Goal: Task Accomplishment & Management: Manage account settings

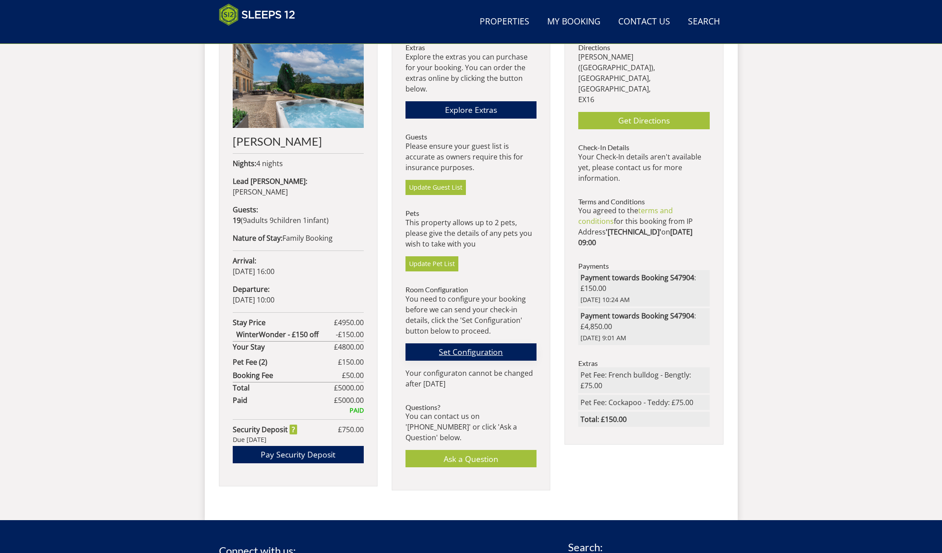
click at [472, 350] on link "Set Configuration" at bounding box center [471, 351] width 131 height 17
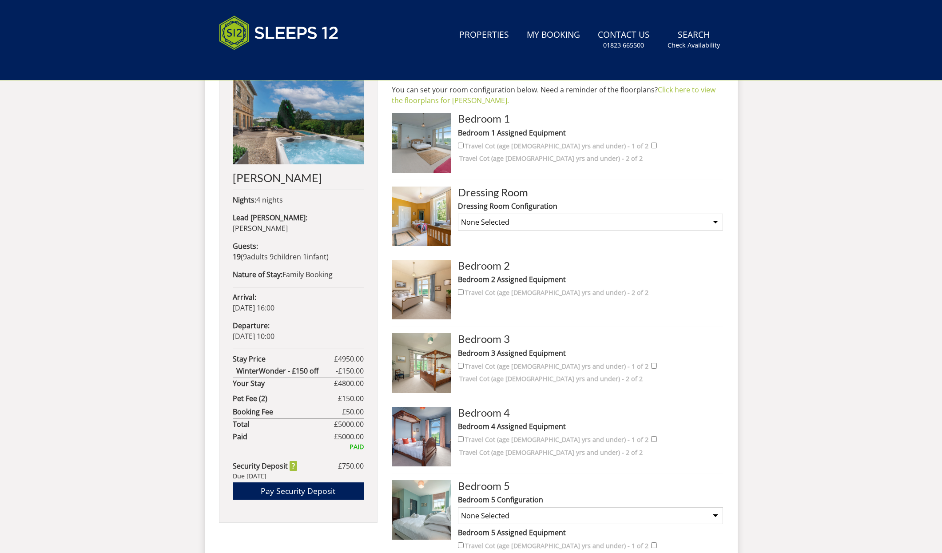
click at [487, 269] on h3 "Bedroom 2" at bounding box center [590, 266] width 265 height 12
click at [413, 295] on img at bounding box center [422, 290] width 60 height 60
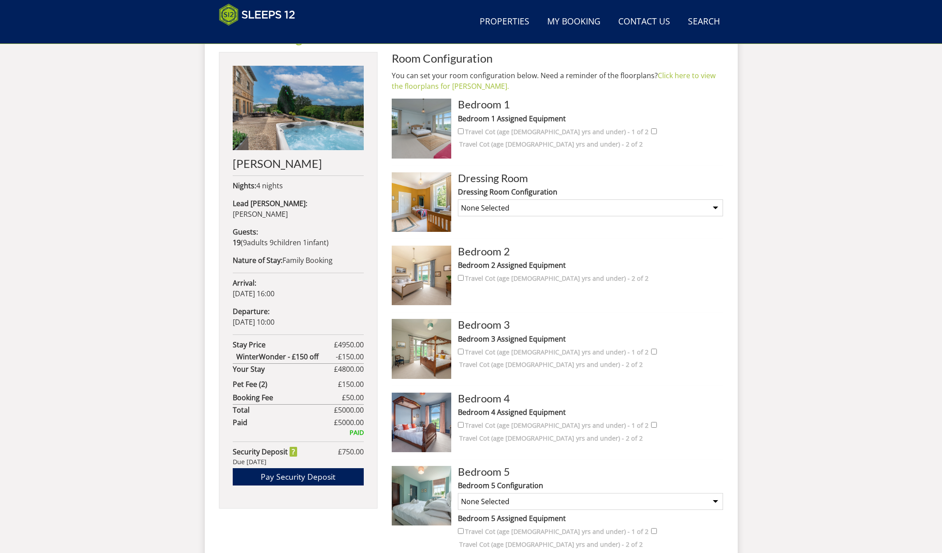
scroll to position [361, 0]
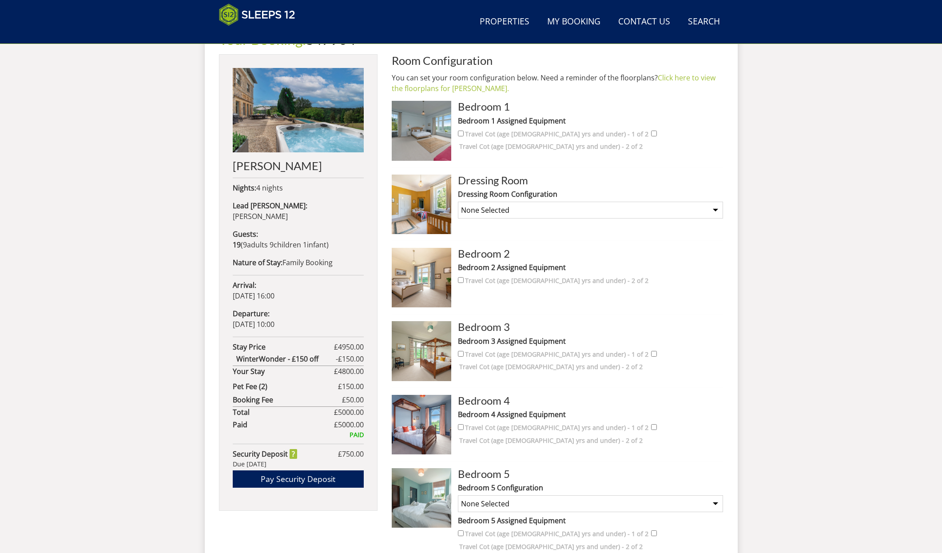
click at [472, 109] on h3 "Bedroom 1" at bounding box center [590, 107] width 265 height 12
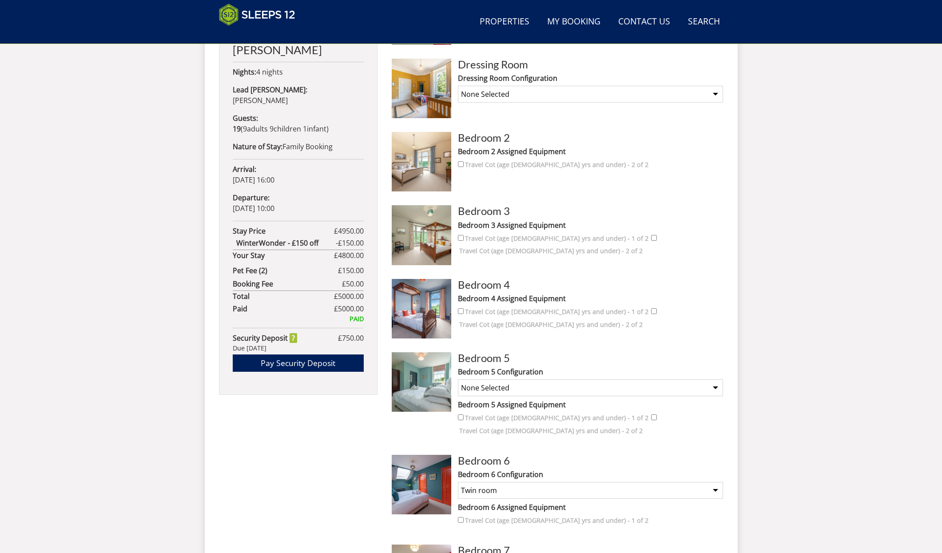
scroll to position [488, 0]
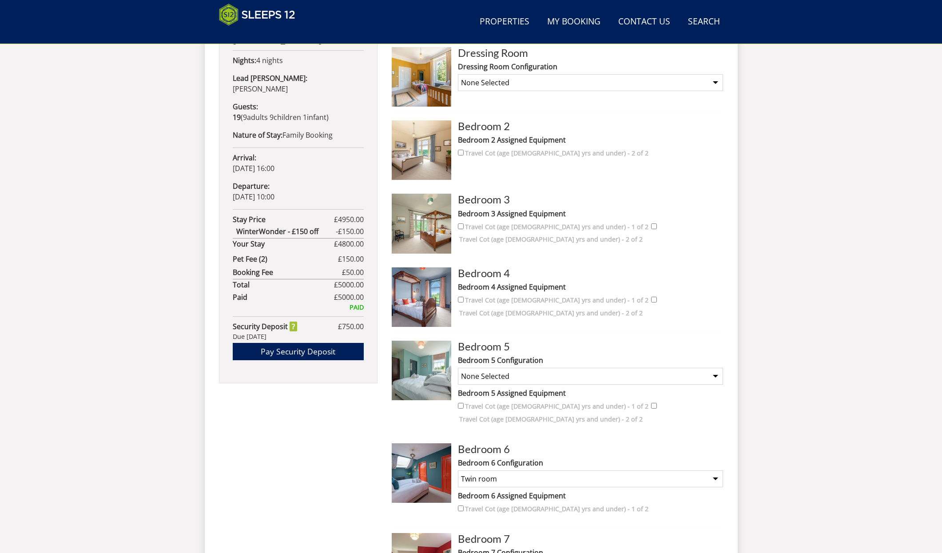
select select "2270"
click at [486, 286] on label "Bedroom 4 Assigned Equipment" at bounding box center [590, 287] width 265 height 11
click at [490, 214] on label "Bedroom 3 Assigned Equipment" at bounding box center [590, 213] width 265 height 11
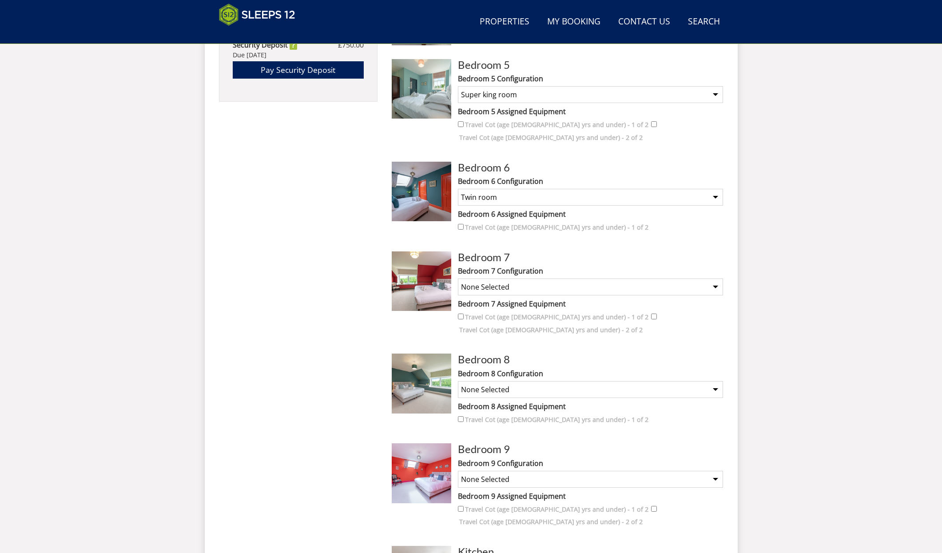
scroll to position [770, 0]
click at [484, 271] on label "Bedroom 7 Configuration" at bounding box center [590, 271] width 265 height 11
click at [484, 279] on select "None Selected Super king room Twin room Super King and Extra Single (charges ma…" at bounding box center [590, 287] width 265 height 17
click at [480, 261] on h3 "Bedroom 7" at bounding box center [590, 257] width 265 height 12
select select "2274"
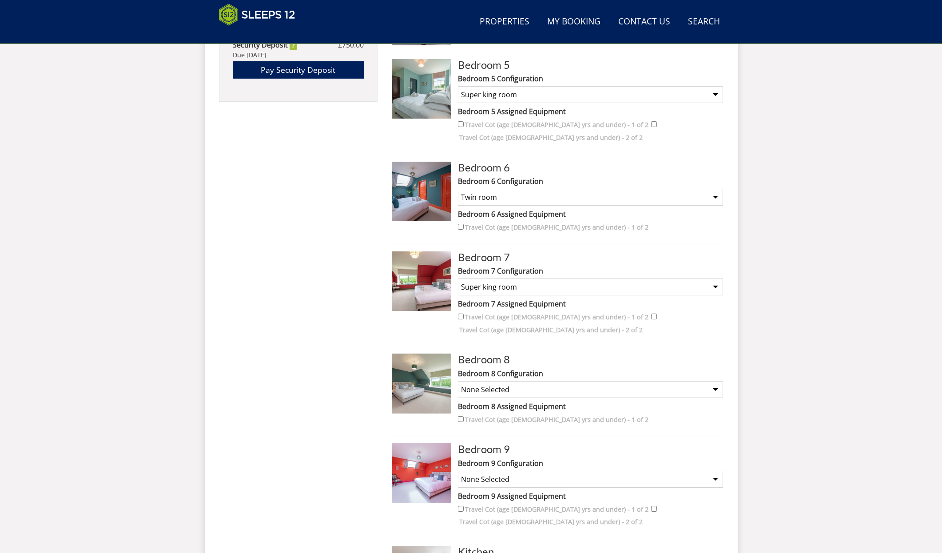
select select "2276"
select select "2278"
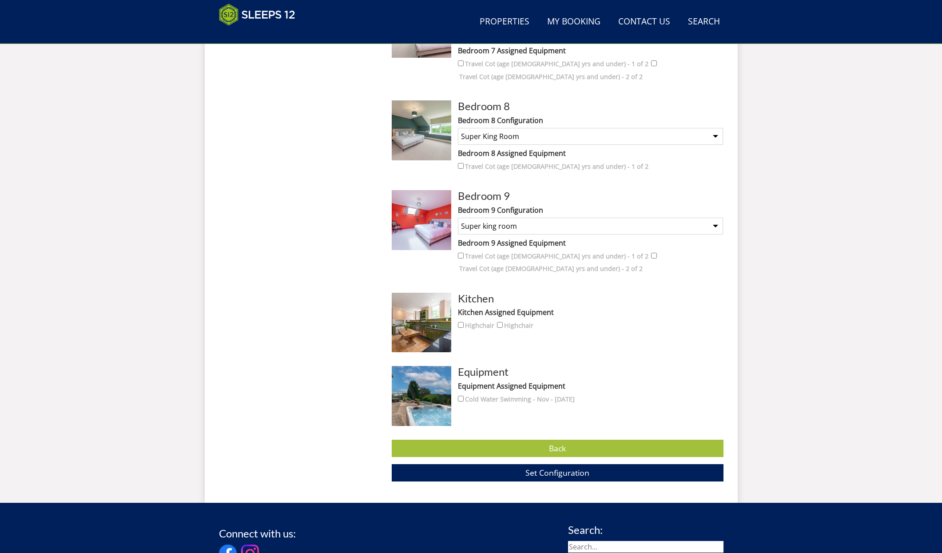
scroll to position [1023, 0]
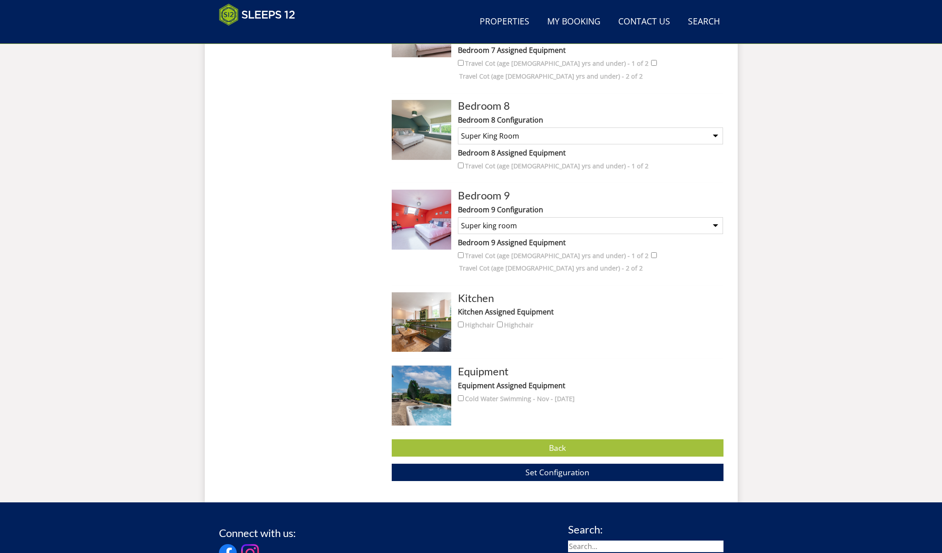
click at [499, 382] on label "Equipment Assigned Equipment" at bounding box center [590, 385] width 265 height 11
click at [545, 471] on span "Set Configuration" at bounding box center [557, 472] width 64 height 11
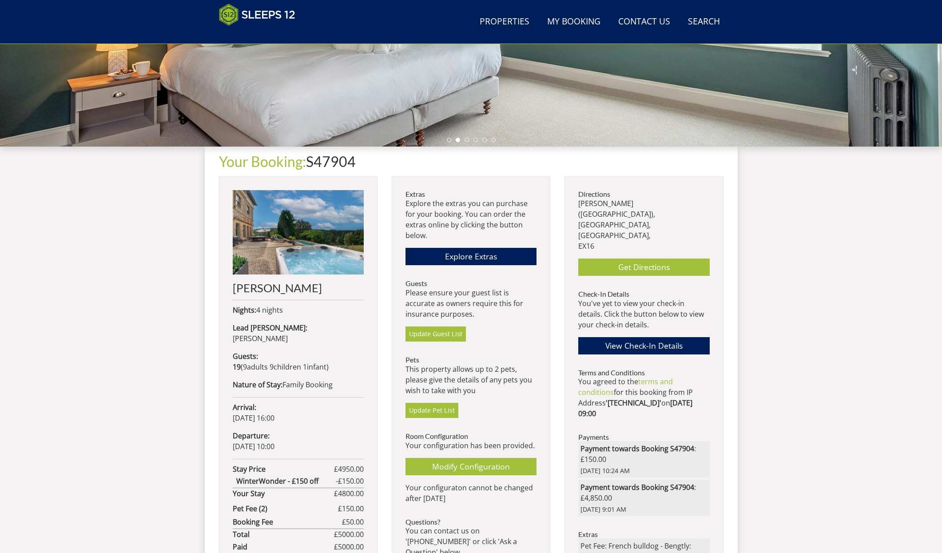
scroll to position [238, 0]
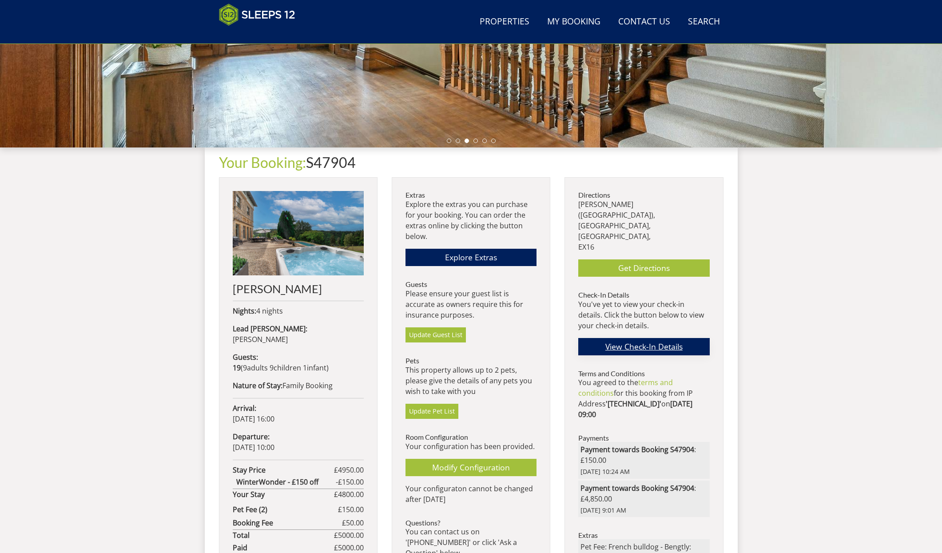
click at [662, 341] on link "View Check-In Details" at bounding box center [643, 346] width 131 height 17
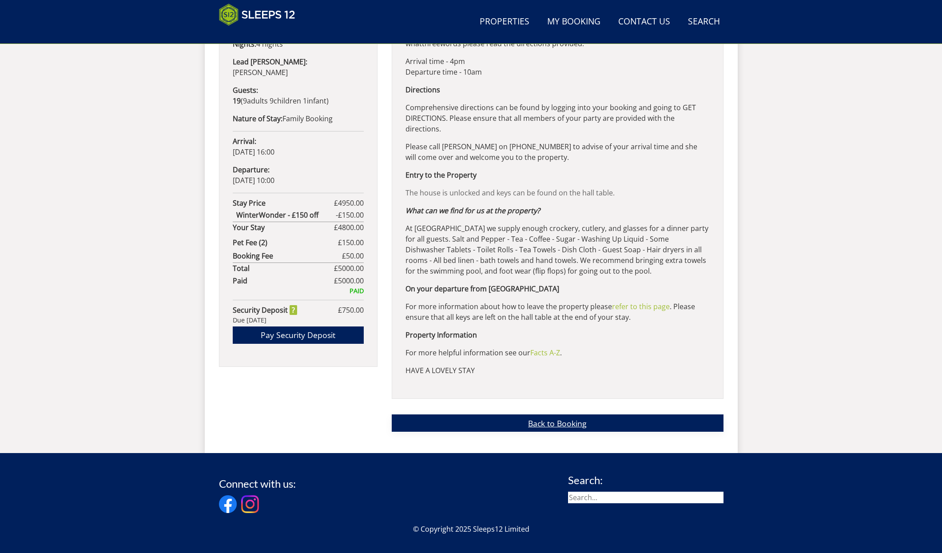
scroll to position [505, 0]
click at [561, 414] on link "Back to Booking" at bounding box center [558, 422] width 332 height 17
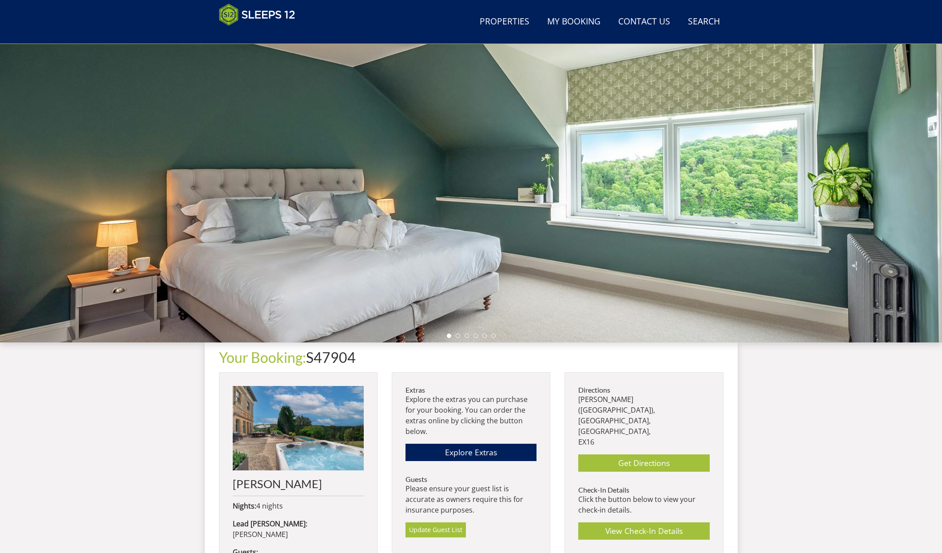
scroll to position [40, 0]
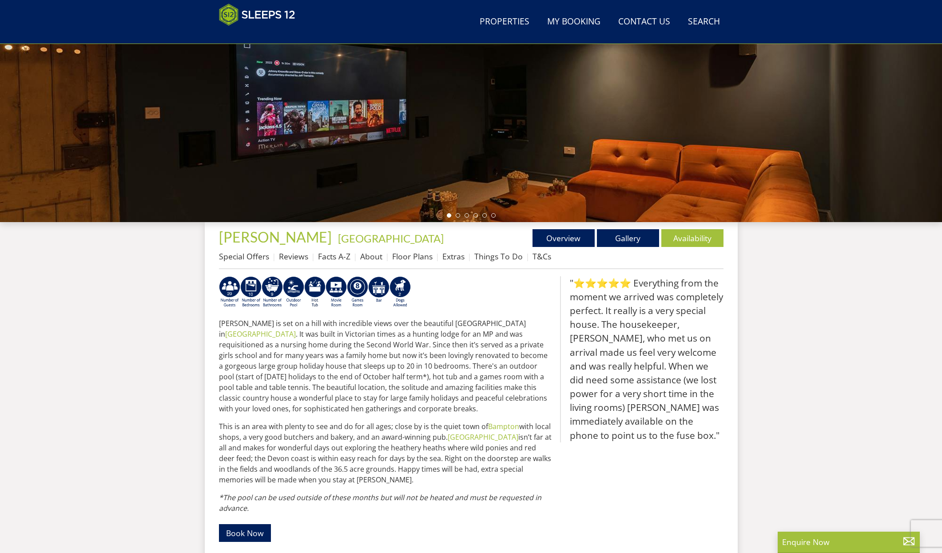
scroll to position [167, 0]
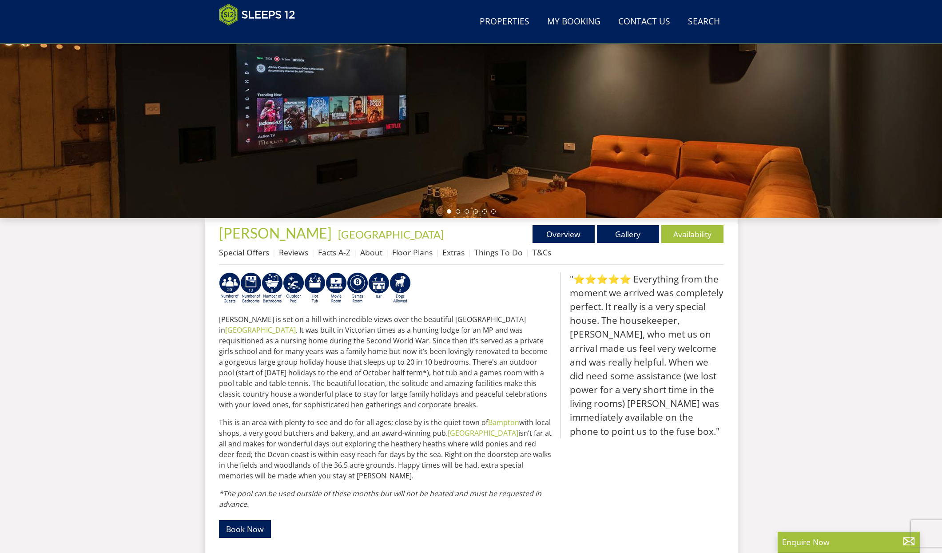
click at [426, 252] on link "Floor Plans" at bounding box center [412, 252] width 40 height 11
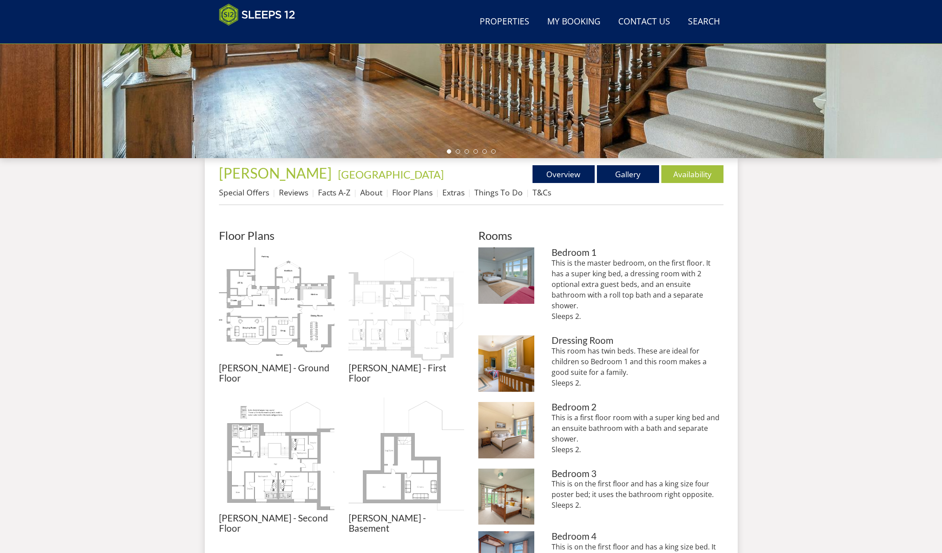
scroll to position [227, 0]
click at [281, 292] on img at bounding box center [276, 304] width 115 height 115
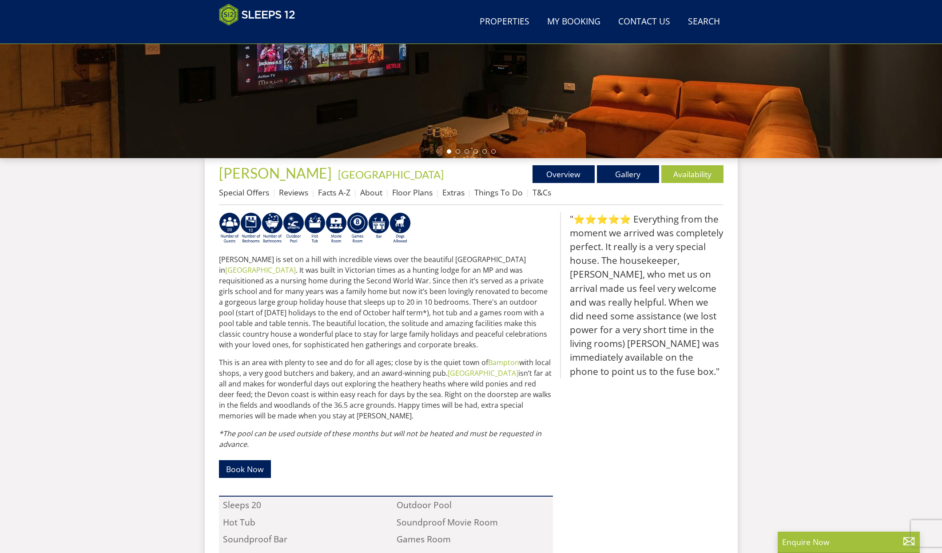
scroll to position [167, 0]
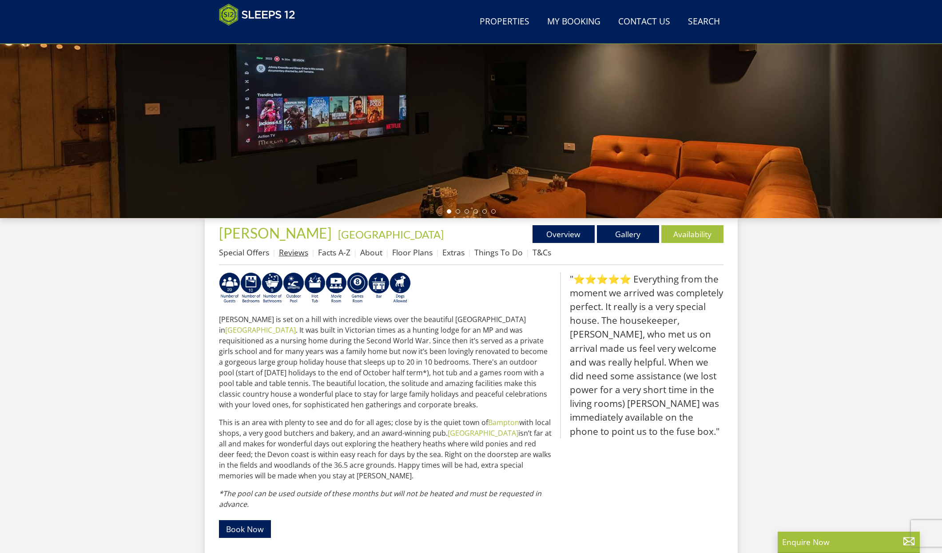
click at [291, 252] on link "Reviews" at bounding box center [293, 252] width 29 height 11
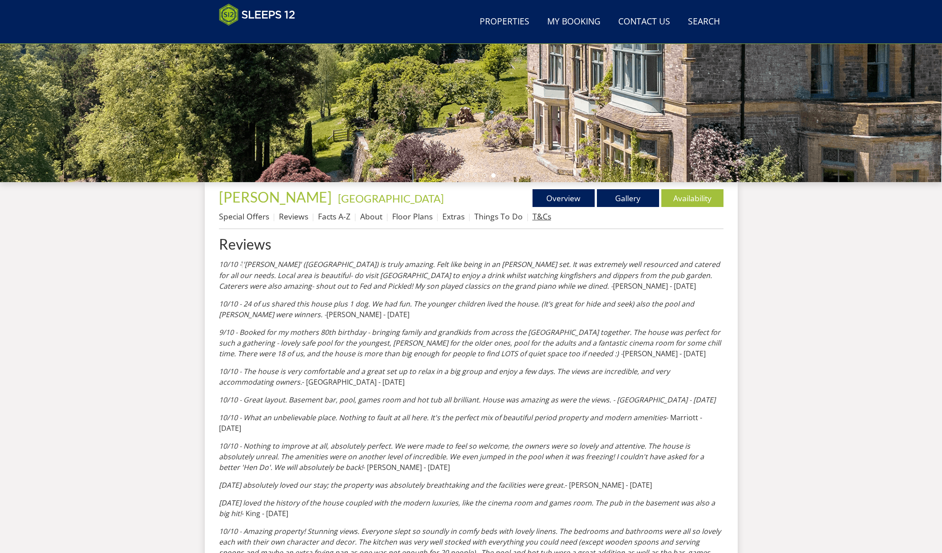
scroll to position [200, 0]
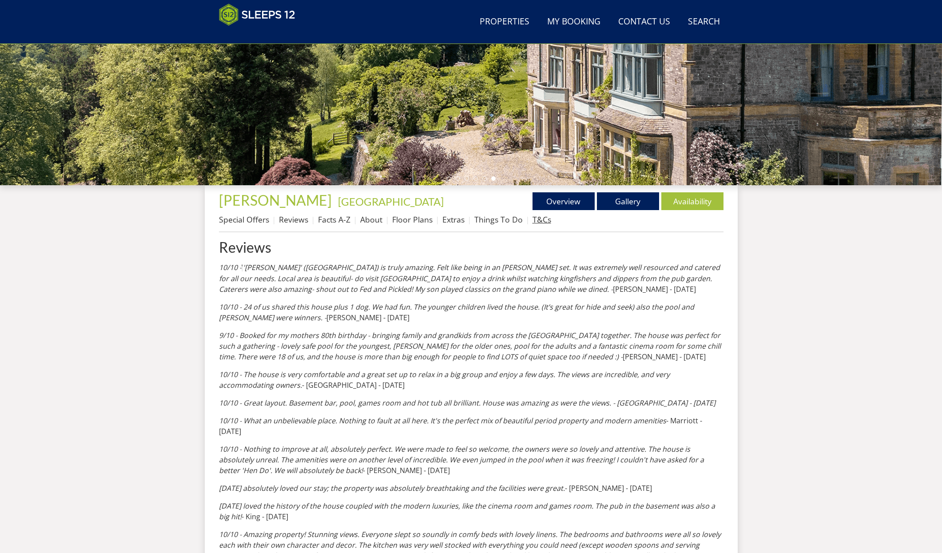
click at [547, 220] on link "T&Cs" at bounding box center [542, 219] width 19 height 11
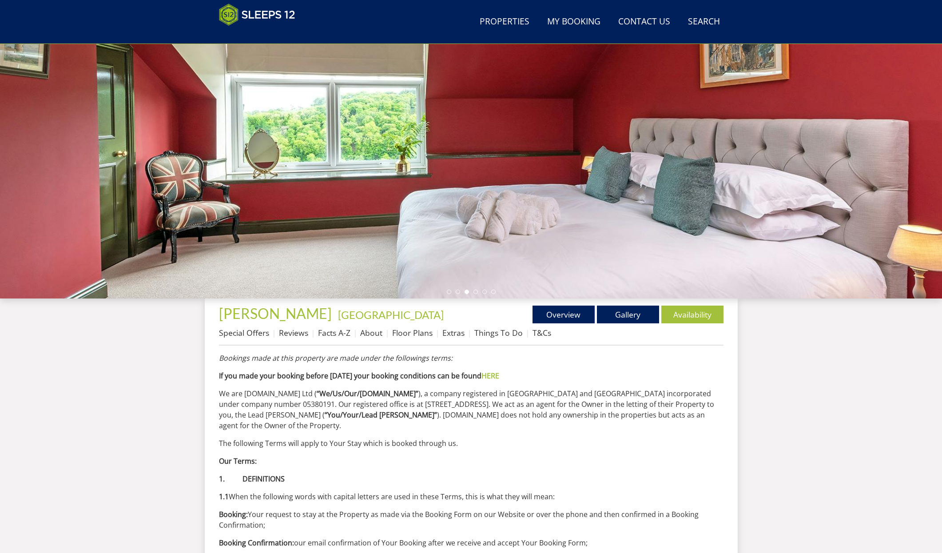
scroll to position [92, 0]
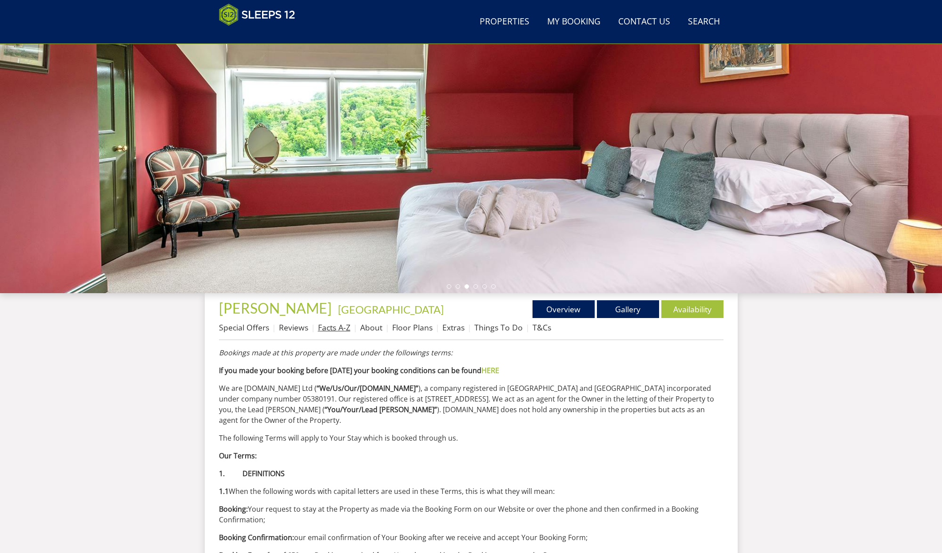
click at [333, 330] on link "Facts A-Z" at bounding box center [334, 327] width 32 height 11
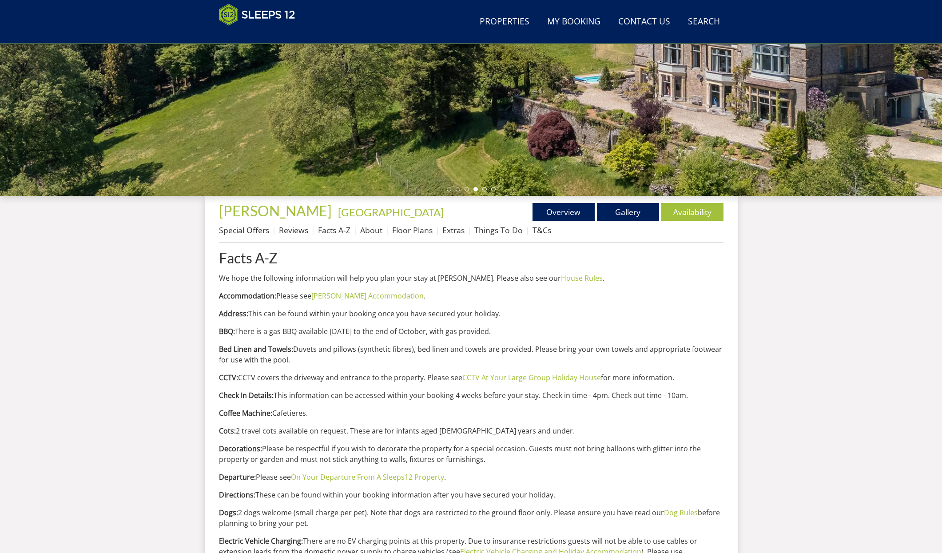
scroll to position [146, 0]
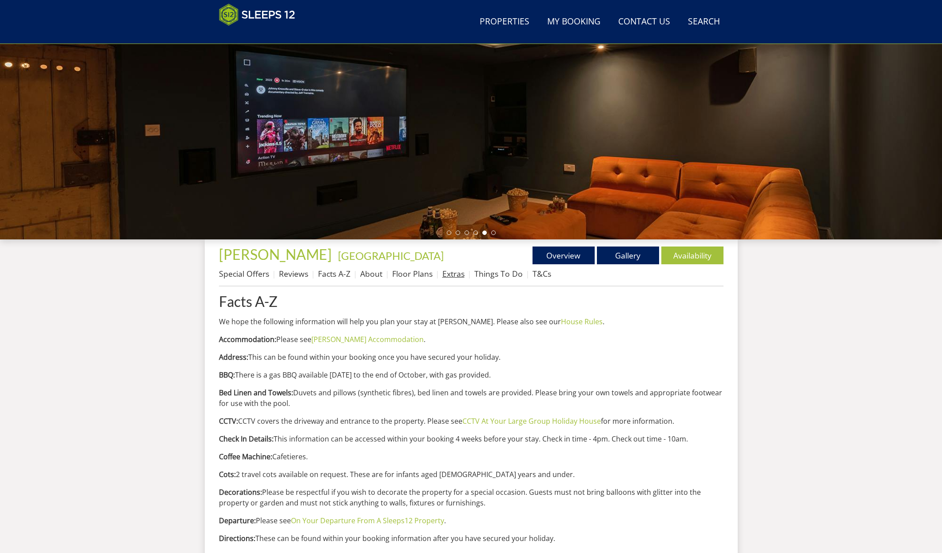
click at [458, 275] on link "Extras" at bounding box center [453, 273] width 22 height 11
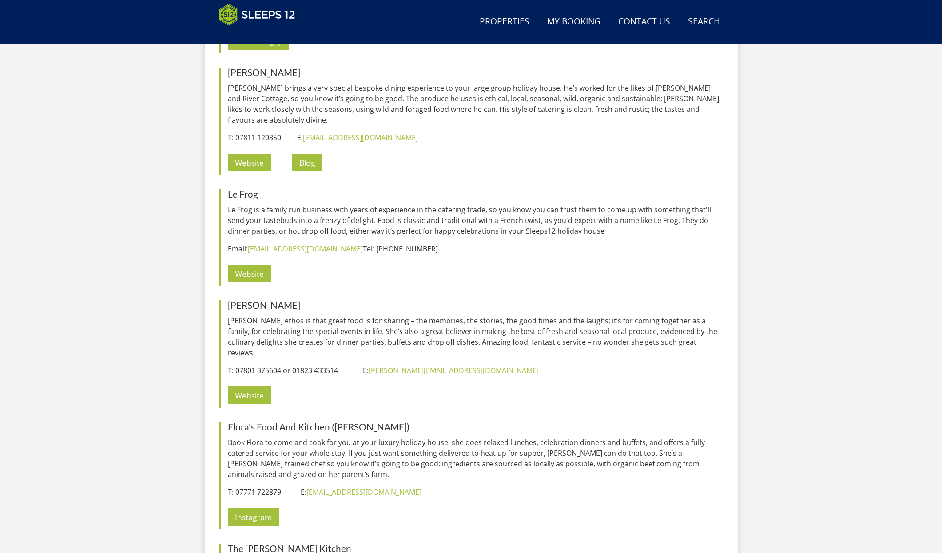
scroll to position [1280, 0]
